Goal: Task Accomplishment & Management: Use online tool/utility

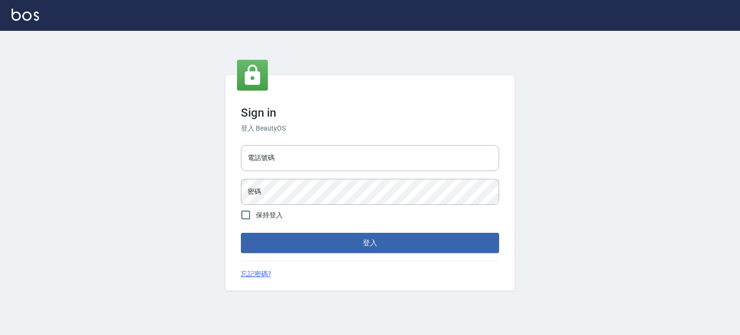
click at [276, 171] on div "電話號碼 電話號碼 密碼 密碼" at bounding box center [370, 174] width 266 height 67
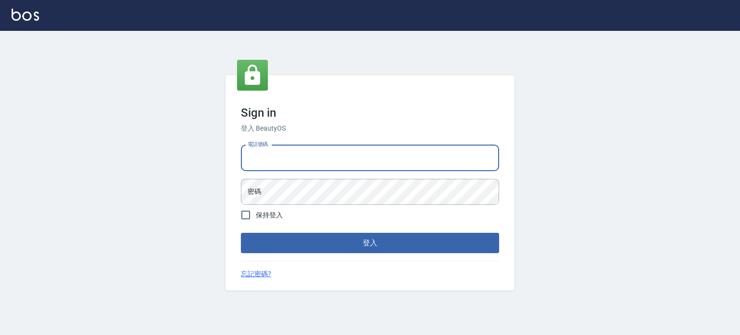
click at [286, 163] on input "電話號碼" at bounding box center [370, 158] width 258 height 26
type input "0977239969"
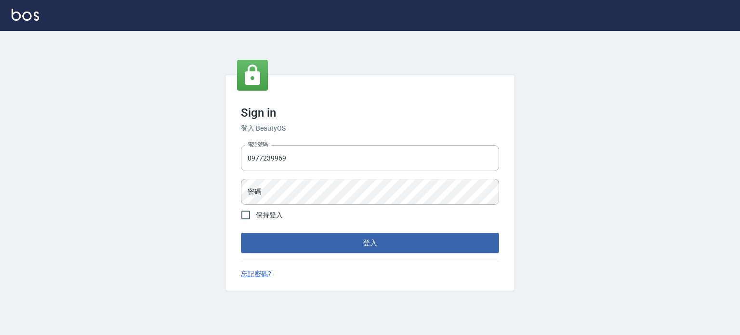
click at [303, 206] on form "電話號碼 [PHONE_NUMBER] 電話號碼 密碼 密碼 保持登入 登入" at bounding box center [370, 197] width 258 height 112
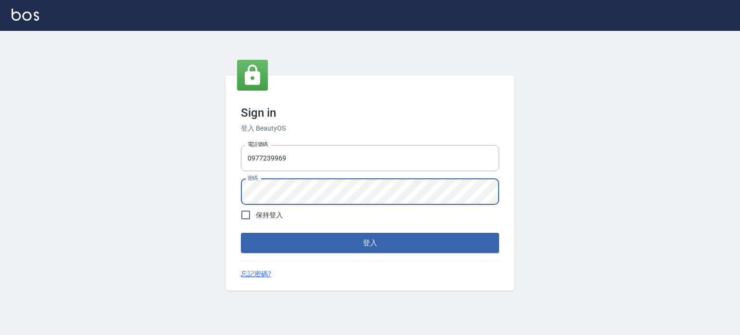
click at [241, 233] on button "登入" at bounding box center [370, 243] width 258 height 20
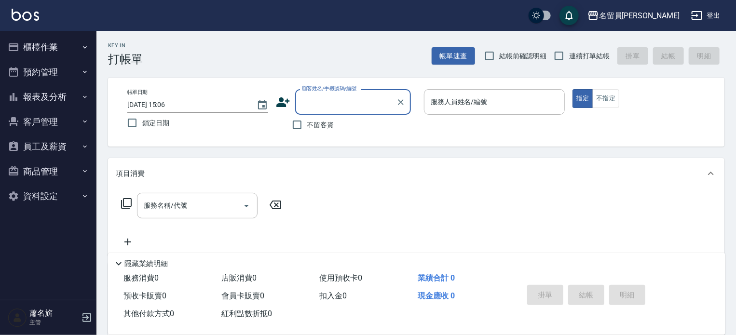
click at [323, 129] on span "不留客資" at bounding box center [320, 125] width 27 height 10
click at [307, 129] on input "不留客資" at bounding box center [297, 125] width 20 height 20
checkbox input "true"
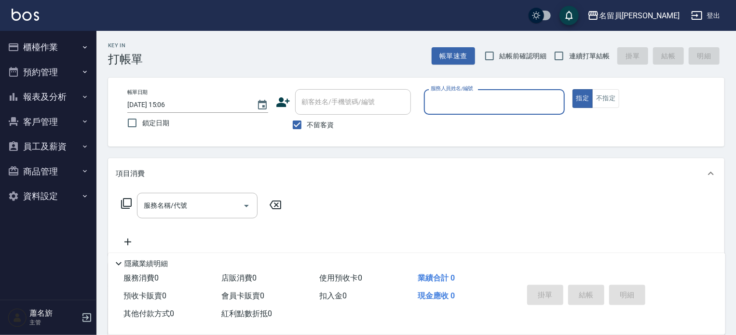
click at [587, 62] on label "連續打單結帳" at bounding box center [578, 56] width 61 height 20
click at [569, 62] on input "連續打單結帳" at bounding box center [558, 56] width 20 height 20
checkbox input "true"
click at [493, 90] on div "服務人員姓名/編號" at bounding box center [494, 102] width 141 height 26
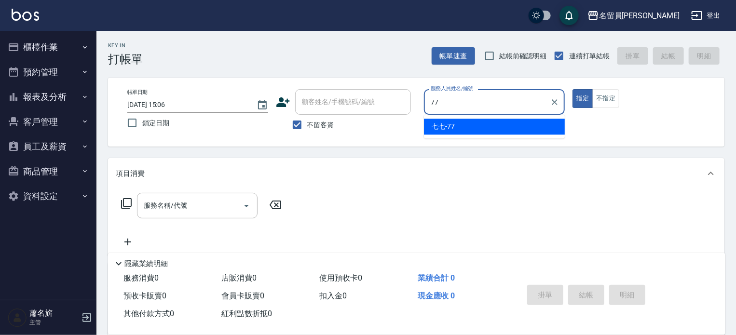
type input "七七-77"
type button "true"
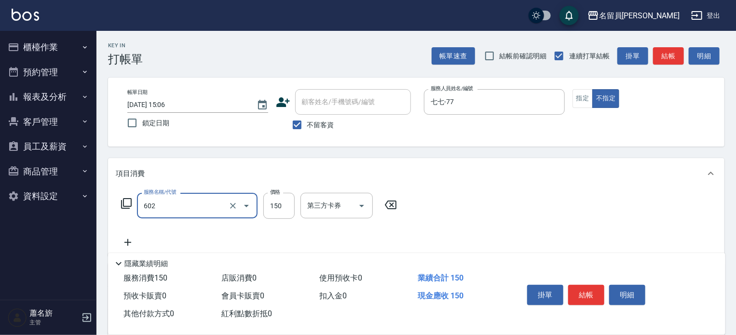
type input "一般洗髮(602)"
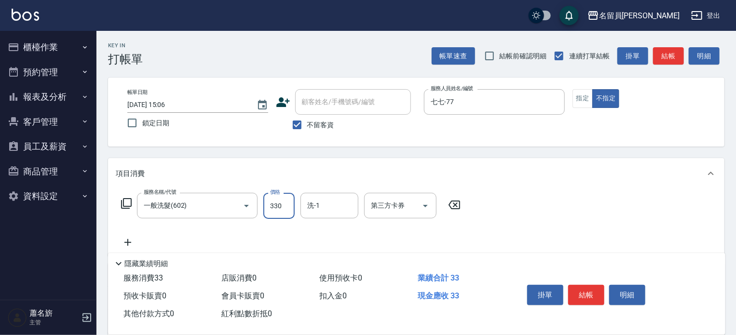
type input "330"
click at [593, 287] on button "結帳" at bounding box center [586, 295] width 36 height 20
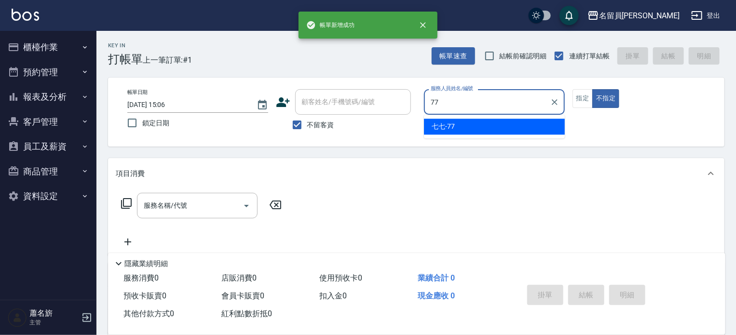
type input "七七-77"
type button "false"
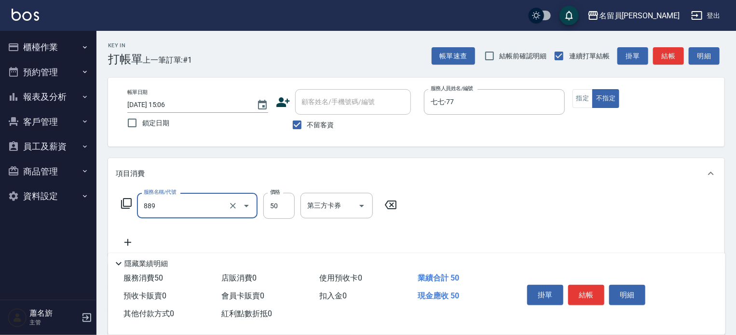
type input "精油(889)"
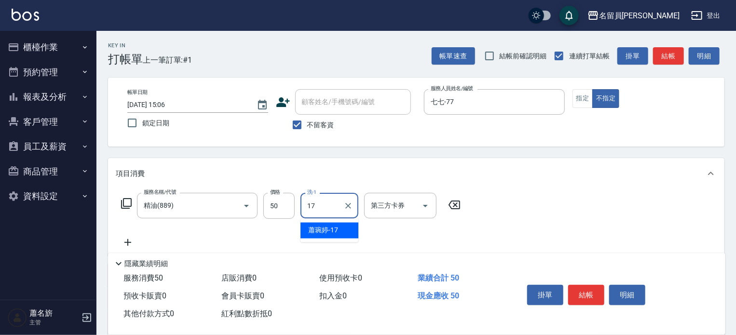
type input "[PERSON_NAME]-17"
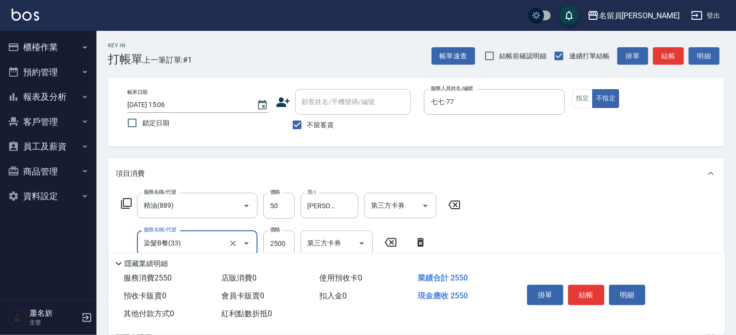
type input "染髮B餐(33)"
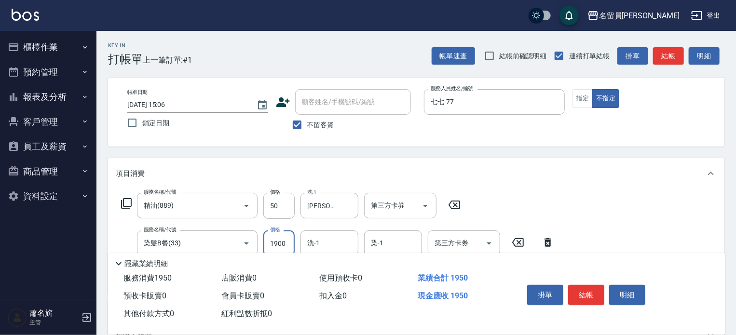
type input "1900"
type input "[PERSON_NAME]-17"
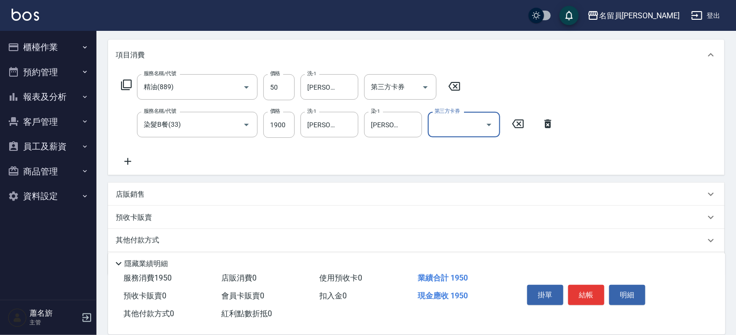
scroll to position [145, 0]
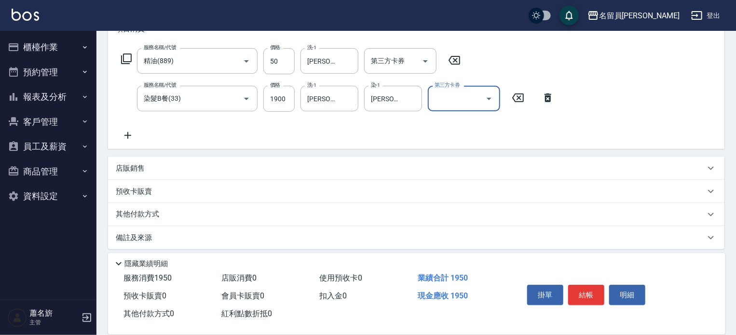
click at [508, 171] on div "店販銷售" at bounding box center [410, 168] width 589 height 10
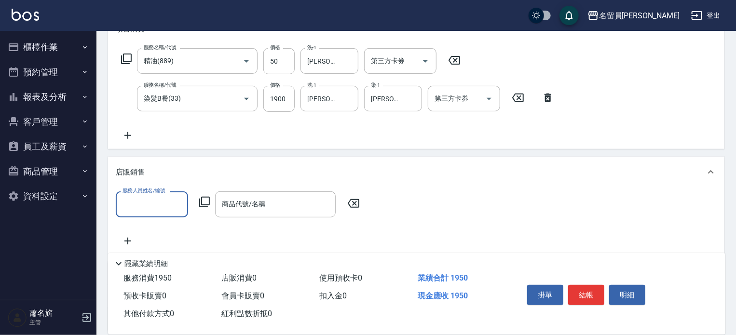
scroll to position [0, 0]
type input "七七-77"
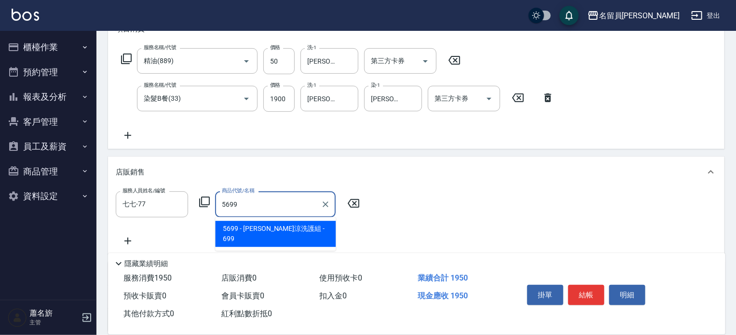
type input "水水沁涼洗護組"
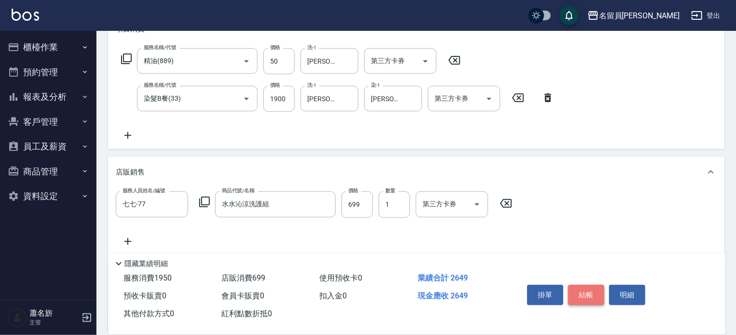
click at [579, 289] on button "結帳" at bounding box center [586, 295] width 36 height 20
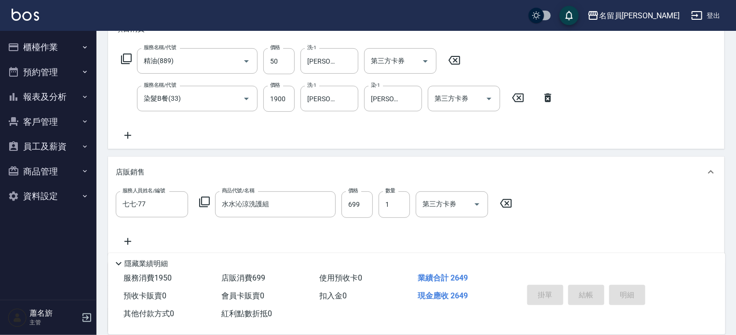
type input "[DATE] 15:07"
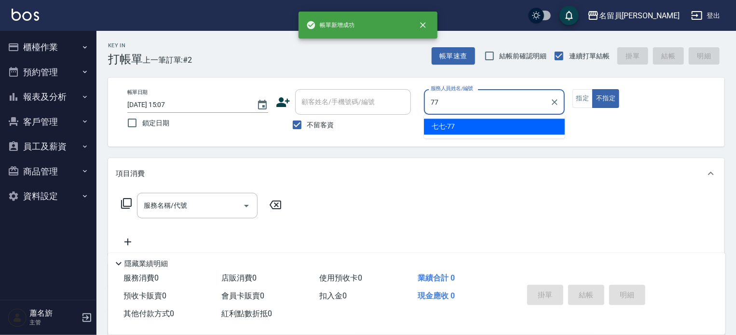
type input "七七-77"
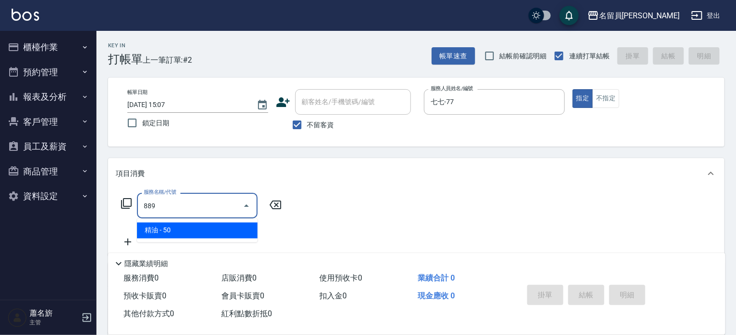
type input "精油(889)"
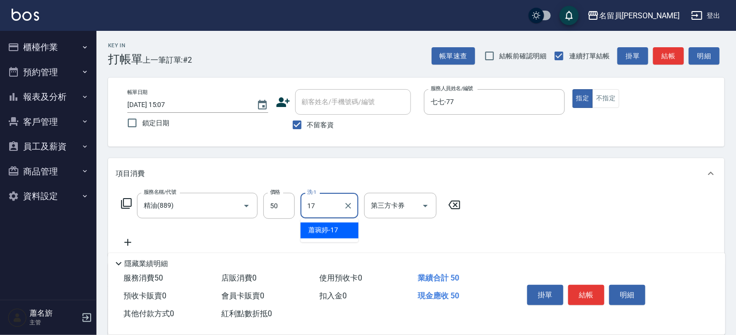
type input "[PERSON_NAME]-17"
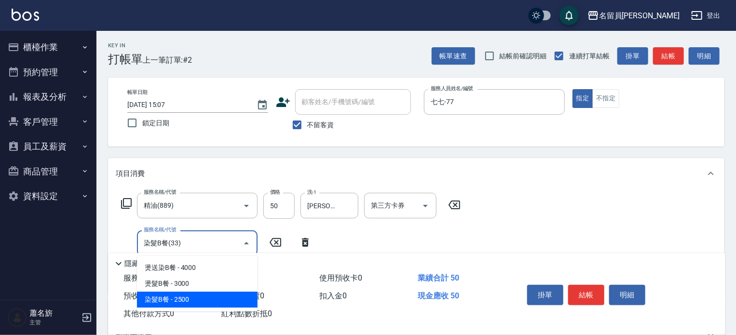
type input "染髮B餐(33)"
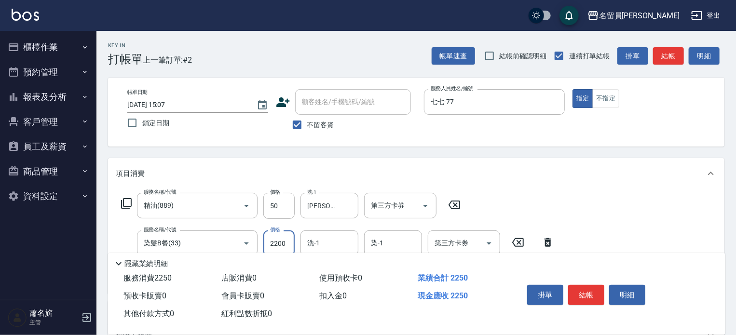
type input "2200"
type input "[PERSON_NAME]-17"
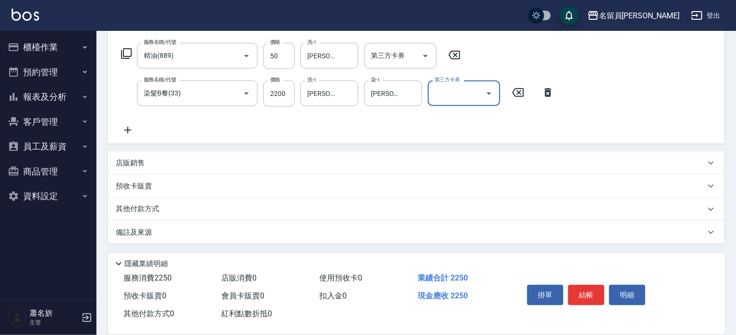
scroll to position [150, 0]
click at [360, 163] on div "店販銷售" at bounding box center [410, 163] width 589 height 10
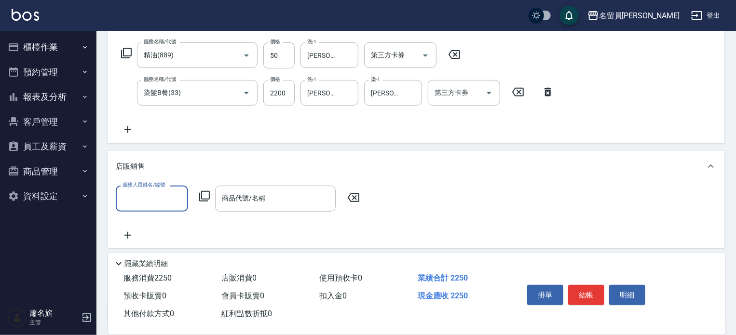
scroll to position [0, 0]
type input "七七-77"
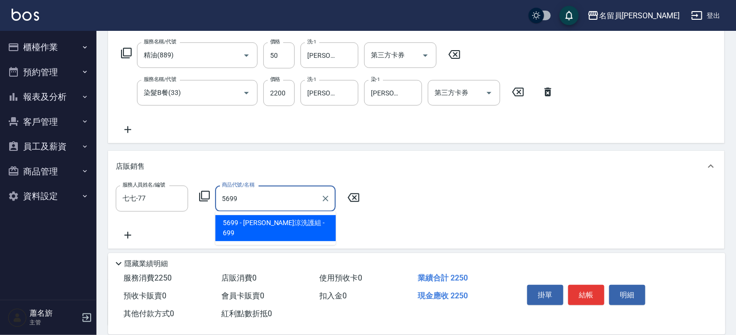
type input "水水沁涼洗護組"
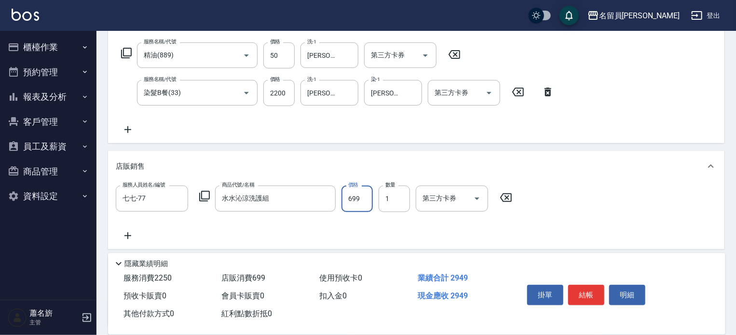
click at [601, 285] on button "結帳" at bounding box center [586, 295] width 36 height 20
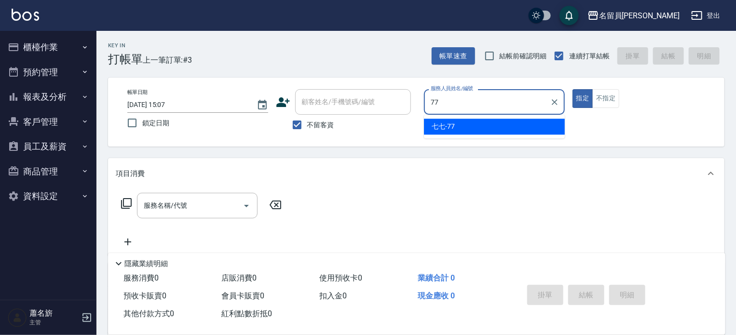
type input "七七-77"
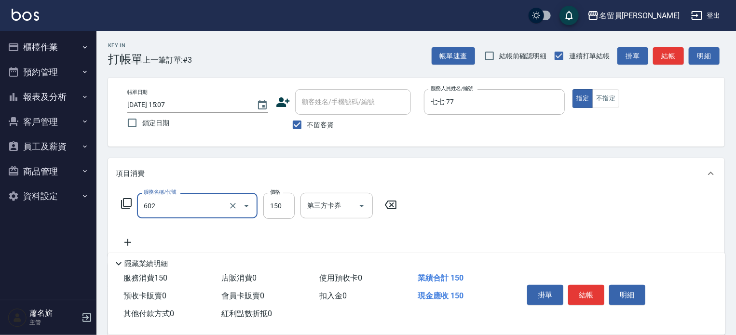
type input "一般洗髮(602)"
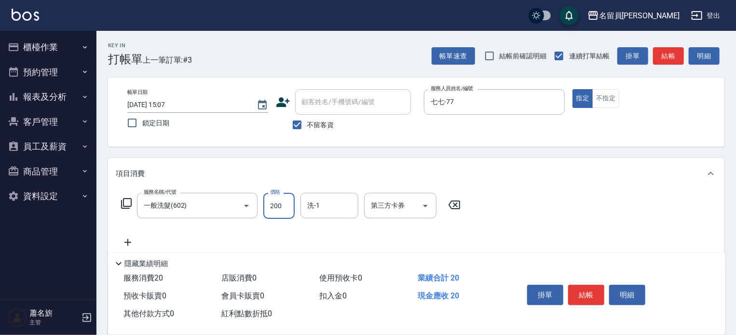
type input "200"
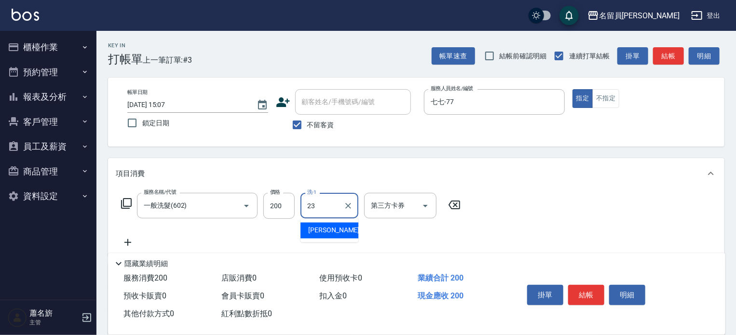
type input "[PERSON_NAME]-23"
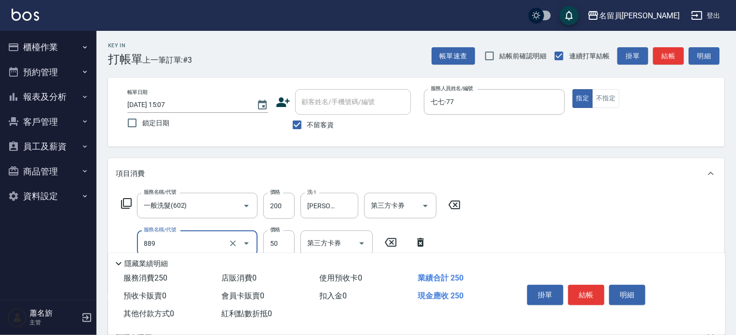
type input "精油(889)"
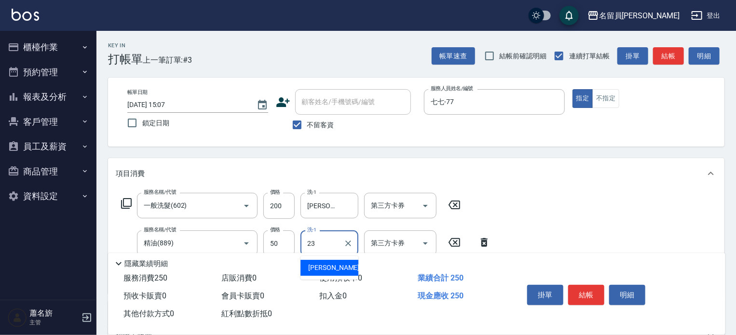
type input "[PERSON_NAME]-23"
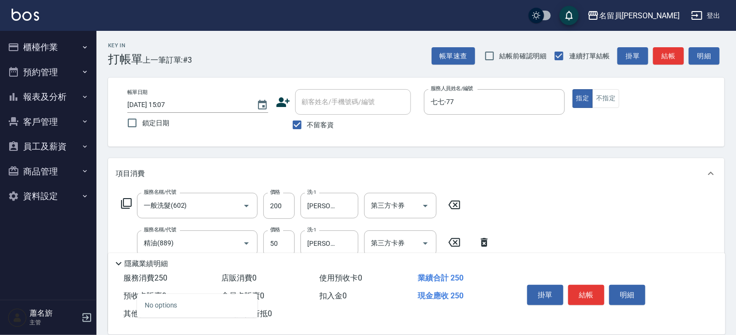
type input "4"
type input "染髮A餐(32)"
type input "200"
click at [576, 285] on button "結帳" at bounding box center [586, 295] width 36 height 20
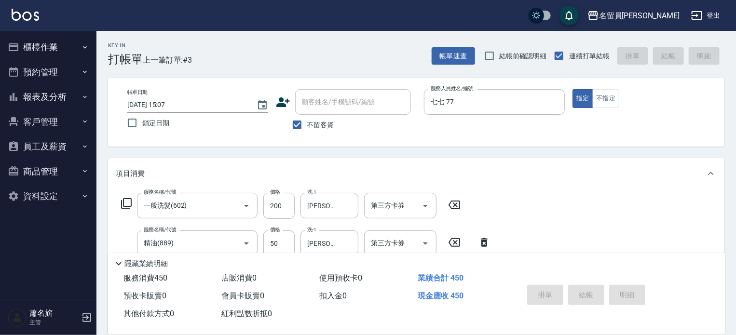
type input "[DATE] 15:08"
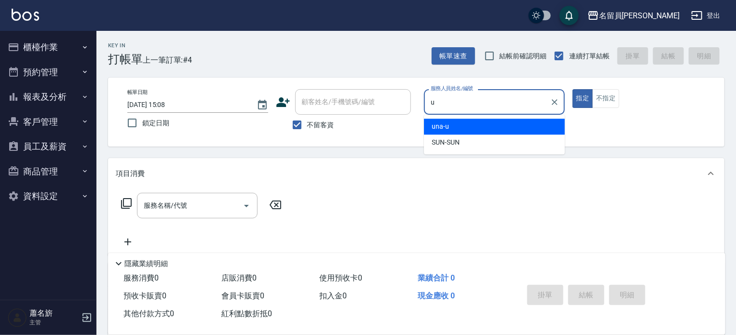
type input "una-u"
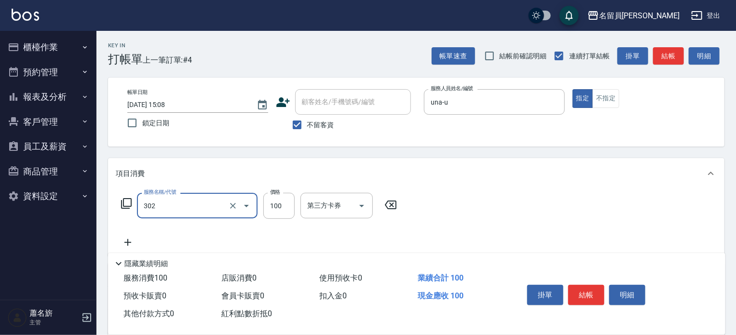
type input "剪髮(302)"
type input "450"
click at [570, 289] on button "結帳" at bounding box center [586, 295] width 36 height 20
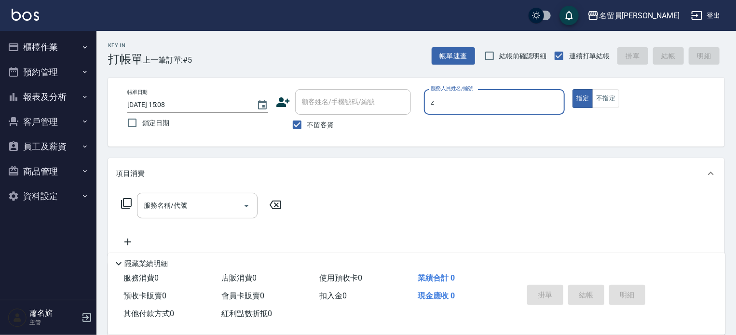
type input "維尼-Z"
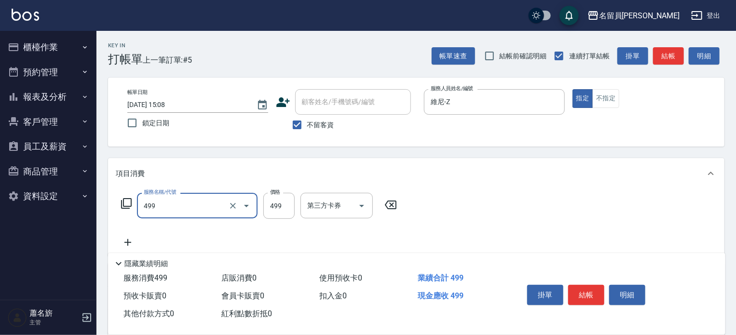
type input "去角質洗髮(499)"
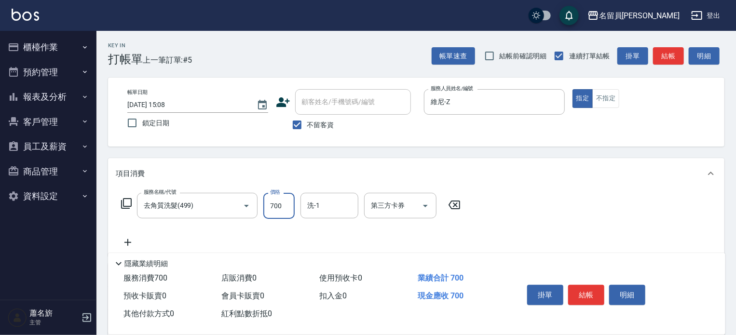
type input "700"
type input "[PERSON_NAME]-45"
click at [586, 297] on button "結帳" at bounding box center [586, 295] width 36 height 20
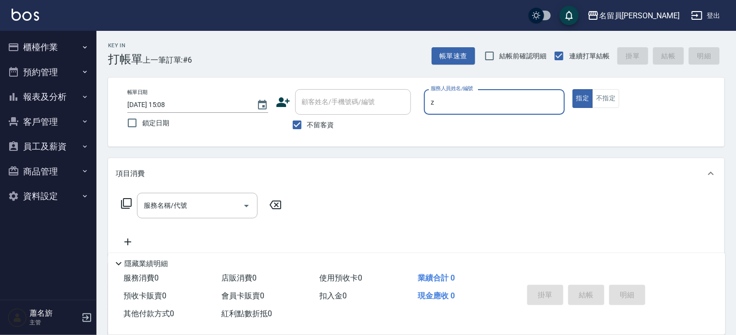
type input "維尼-Z"
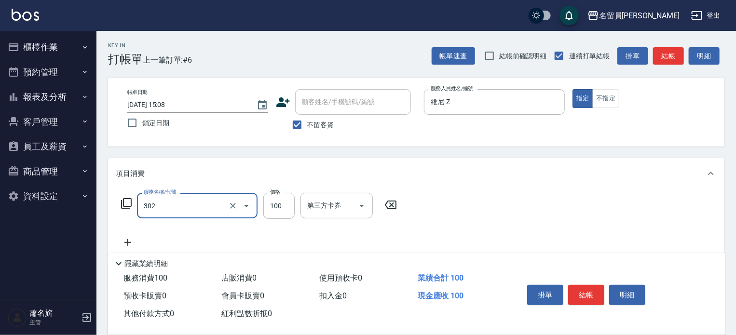
type input "剪髮(302)"
type input "700"
click at [587, 292] on button "結帳" at bounding box center [586, 295] width 36 height 20
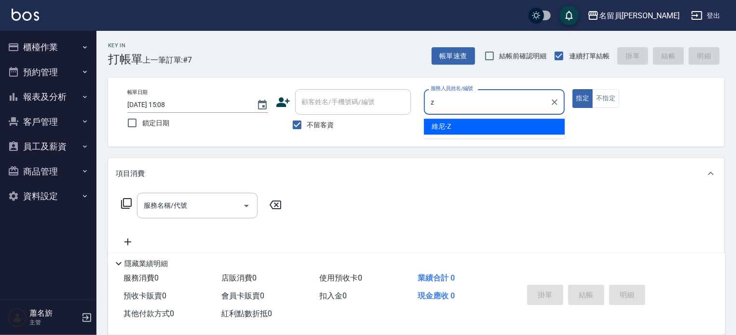
type input "維尼-Z"
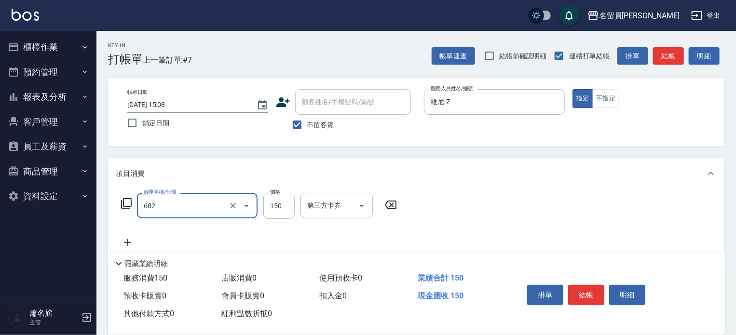
type input "一般洗髮(602)"
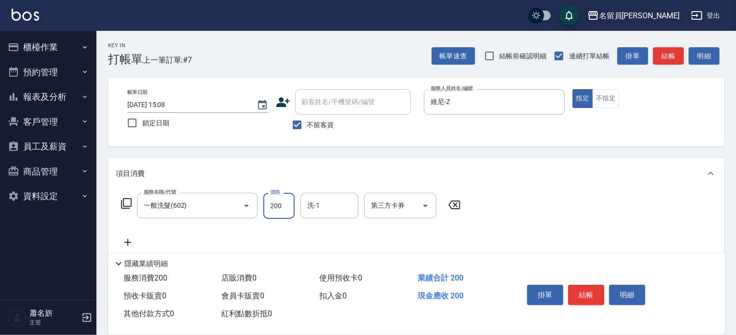
type input "200"
type input "[PERSON_NAME]-17"
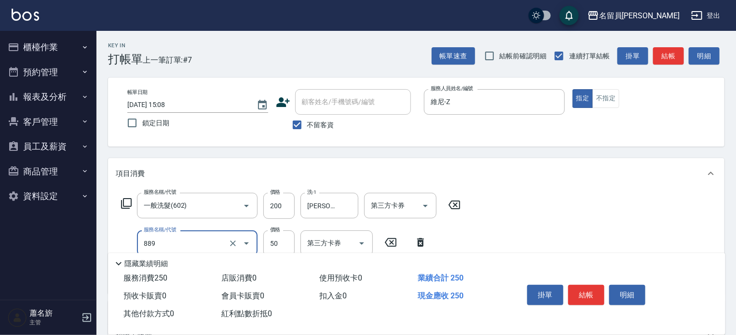
type input "精油(889)"
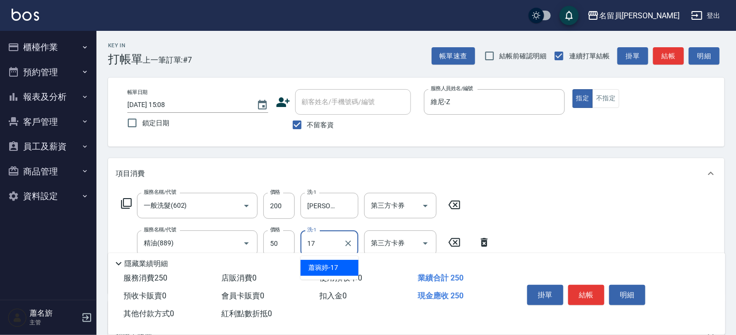
type input "[PERSON_NAME]-17"
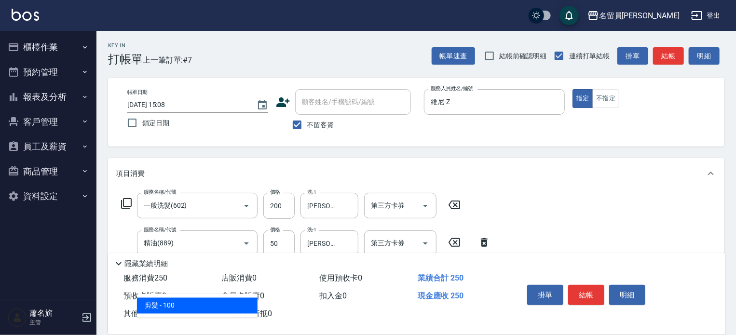
type input "剪髮(302)"
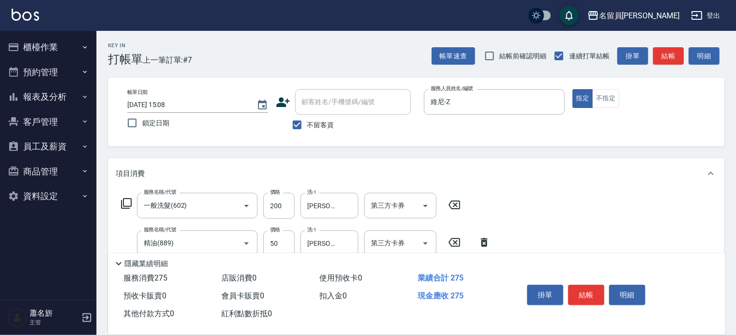
type input "250"
click at [588, 290] on button "結帳" at bounding box center [586, 295] width 36 height 20
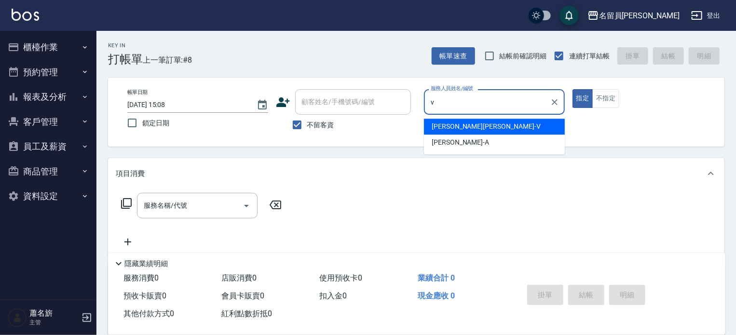
type input "[PERSON_NAME][PERSON_NAME]-V"
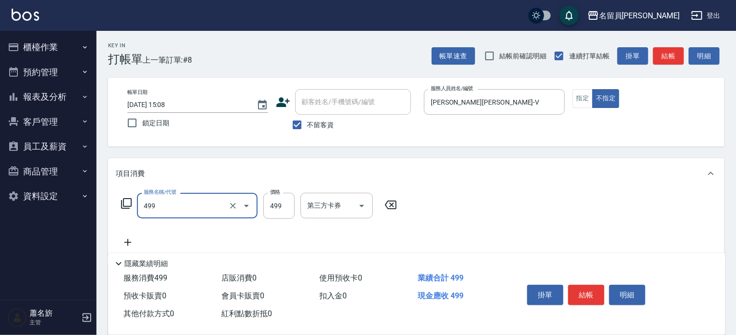
type input "去角質洗髮(499)"
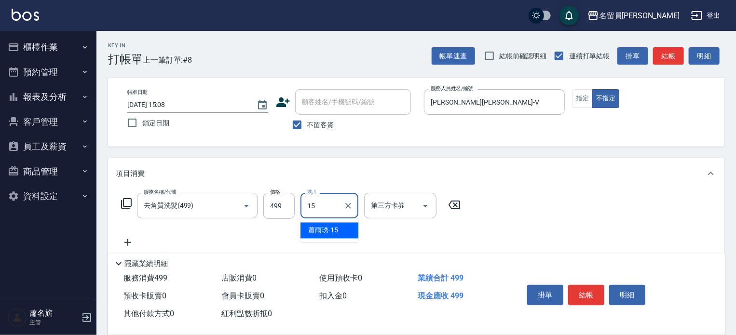
type input "[PERSON_NAME]-15"
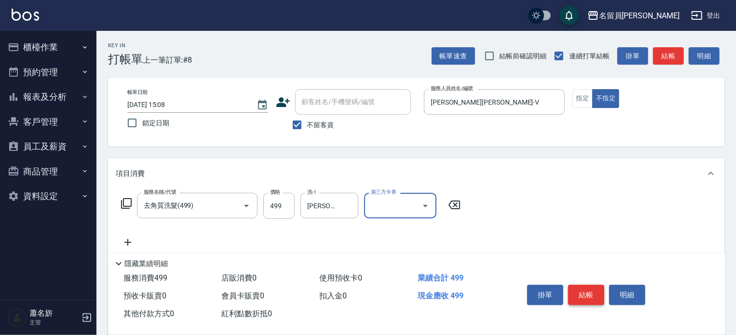
click at [576, 287] on button "結帳" at bounding box center [586, 295] width 36 height 20
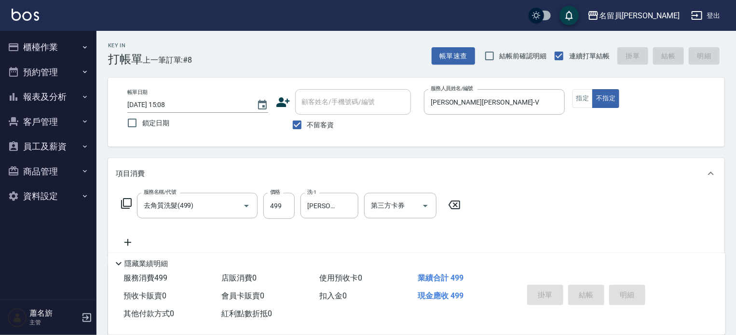
type input "[DATE] 15:09"
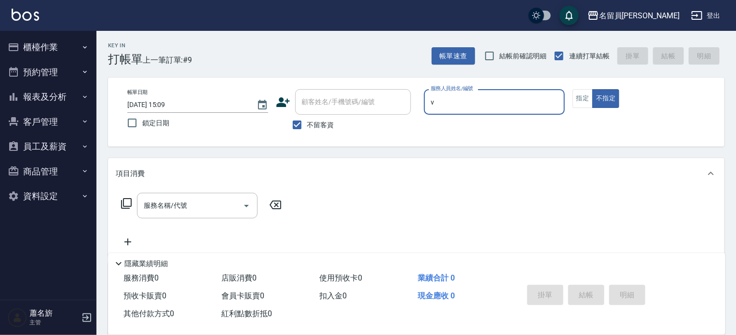
type input "[PERSON_NAME][PERSON_NAME]-V"
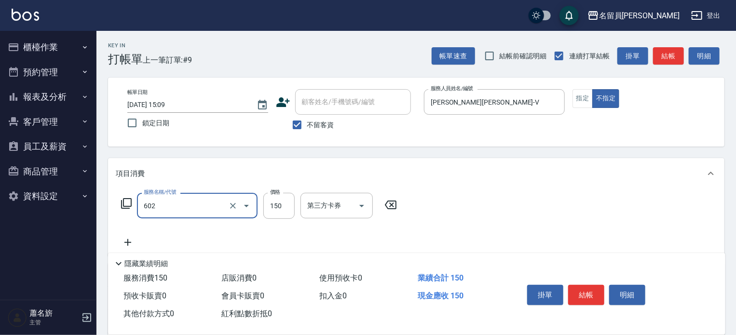
type input "一般洗髮(602)"
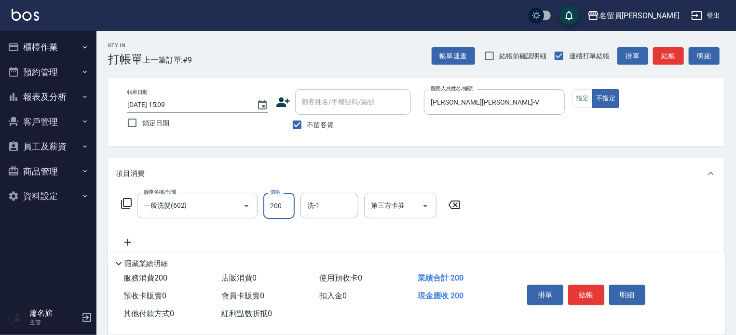
type input "200"
type input "[PERSON_NAME]-15"
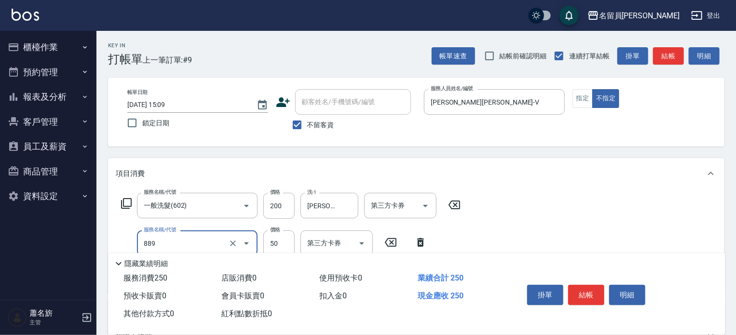
type input "精油(889)"
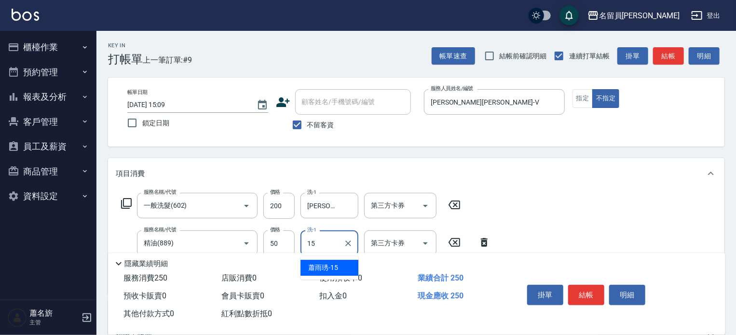
type input "[PERSON_NAME]-15"
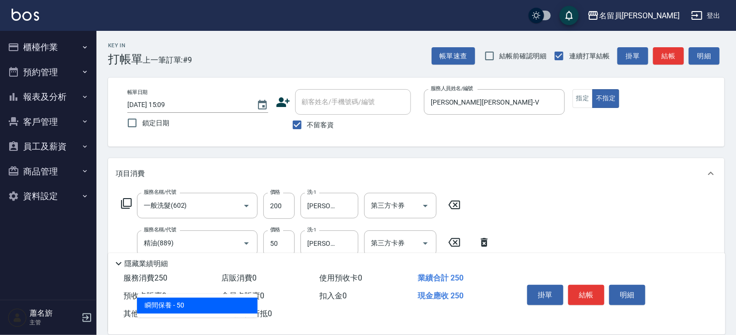
type input "瞬間保養(415)"
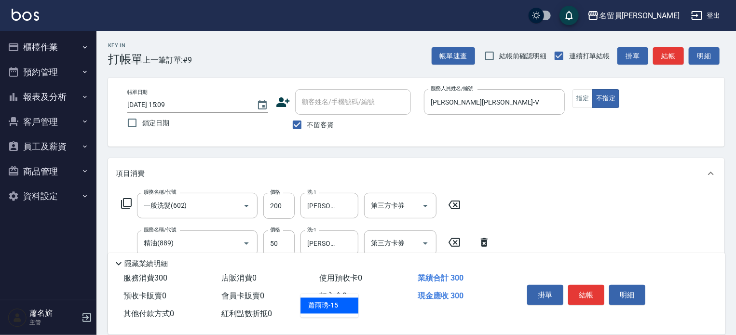
type input "[PERSON_NAME]-15"
type input "剪髮(302)"
type input "130"
click at [589, 296] on button "結帳" at bounding box center [586, 295] width 36 height 20
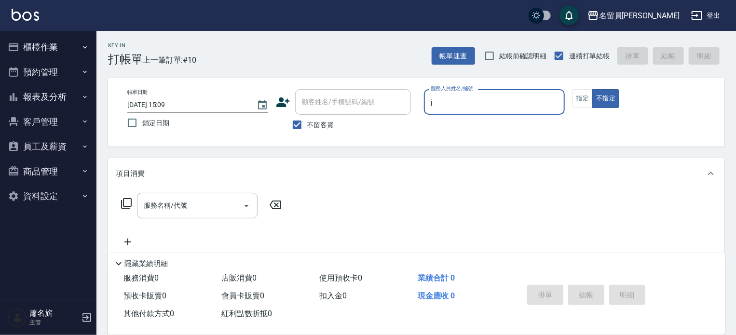
type input "[PERSON_NAME]"
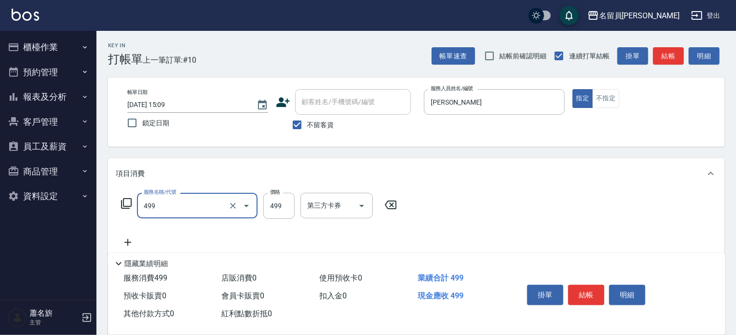
type input "去角質洗髮(499)"
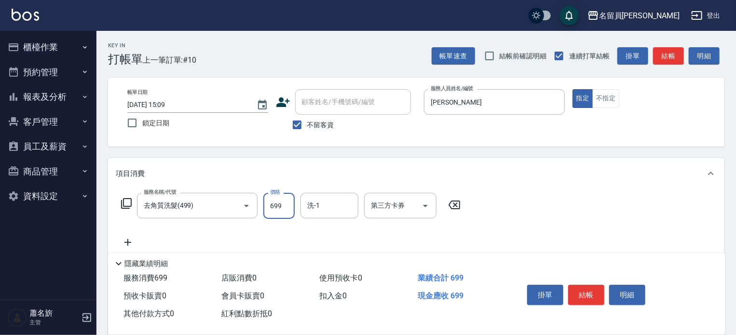
type input "699"
click at [586, 299] on button "結帳" at bounding box center [586, 295] width 36 height 20
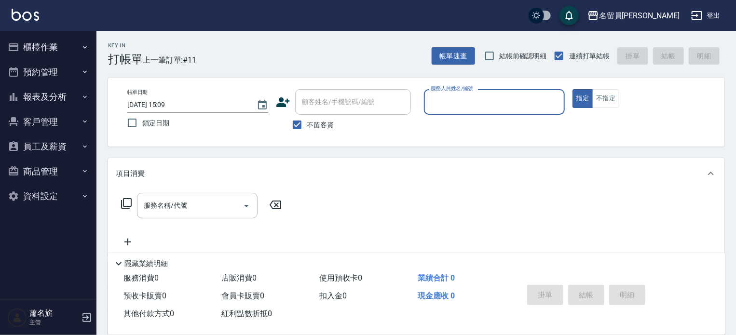
click at [50, 92] on button "報表及分析" at bounding box center [48, 96] width 89 height 25
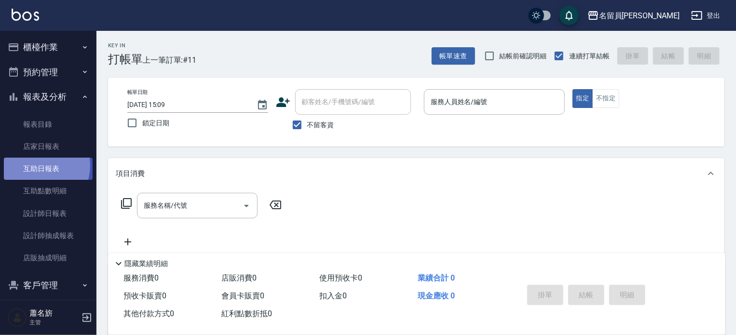
click at [34, 165] on link "互助日報表" at bounding box center [48, 169] width 89 height 22
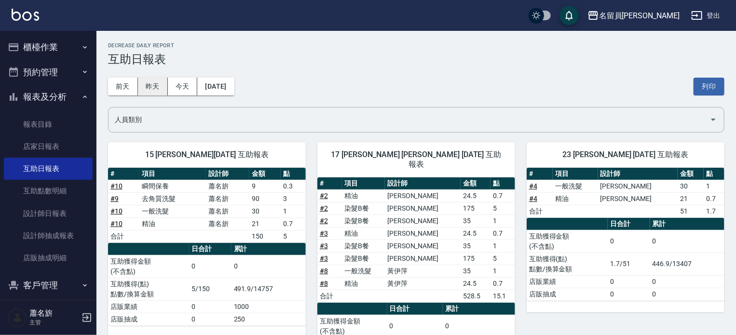
click at [153, 87] on button "昨天" at bounding box center [153, 87] width 30 height 18
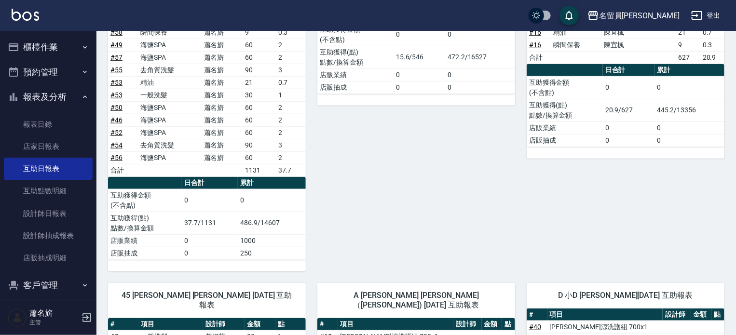
scroll to position [337, 0]
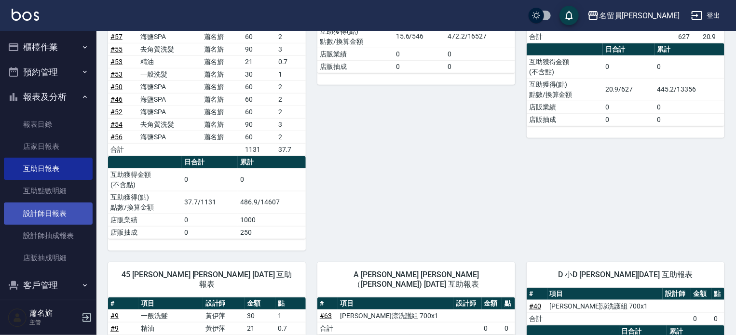
drag, startPoint x: 50, startPoint y: 214, endPoint x: 55, endPoint y: 214, distance: 5.3
click at [50, 214] on link "設計師日報表" at bounding box center [48, 213] width 89 height 22
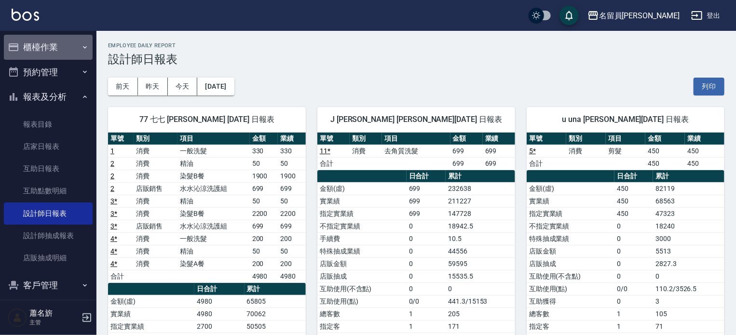
click at [52, 52] on button "櫃檯作業" at bounding box center [48, 47] width 89 height 25
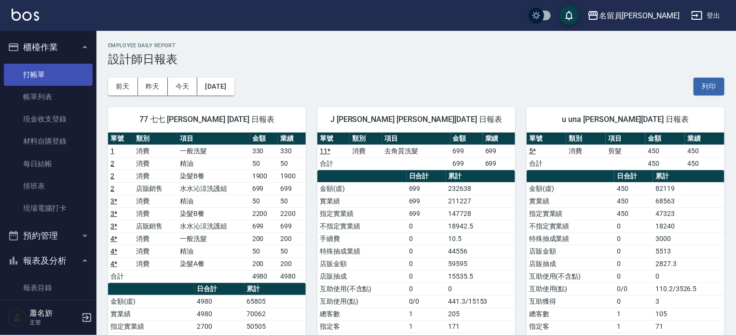
click at [45, 67] on link "打帳單" at bounding box center [48, 75] width 89 height 22
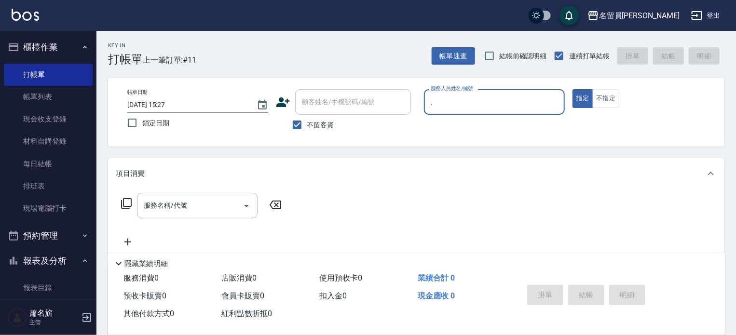
type input ".0"
